Goal: Navigation & Orientation: Find specific page/section

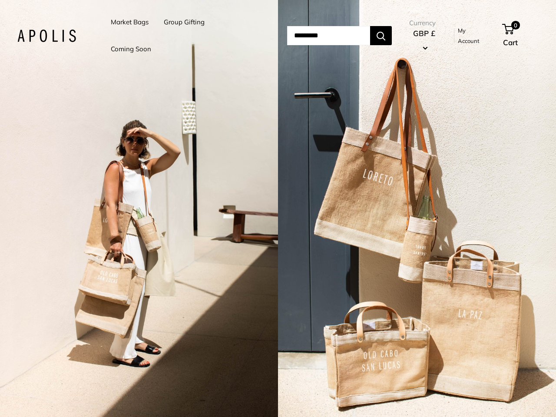
click at [287, 36] on input "Search..." at bounding box center [328, 35] width 83 height 19
click at [185, 36] on li "Group Gifting" at bounding box center [184, 22] width 41 height 27
click at [338, 36] on input "Search..." at bounding box center [328, 35] width 83 height 19
click at [139, 208] on div "2 / 3" at bounding box center [139, 208] width 278 height 417
click at [417, 208] on div "2 / 3" at bounding box center [417, 208] width 278 height 417
